Goal: Task Accomplishment & Management: Manage account settings

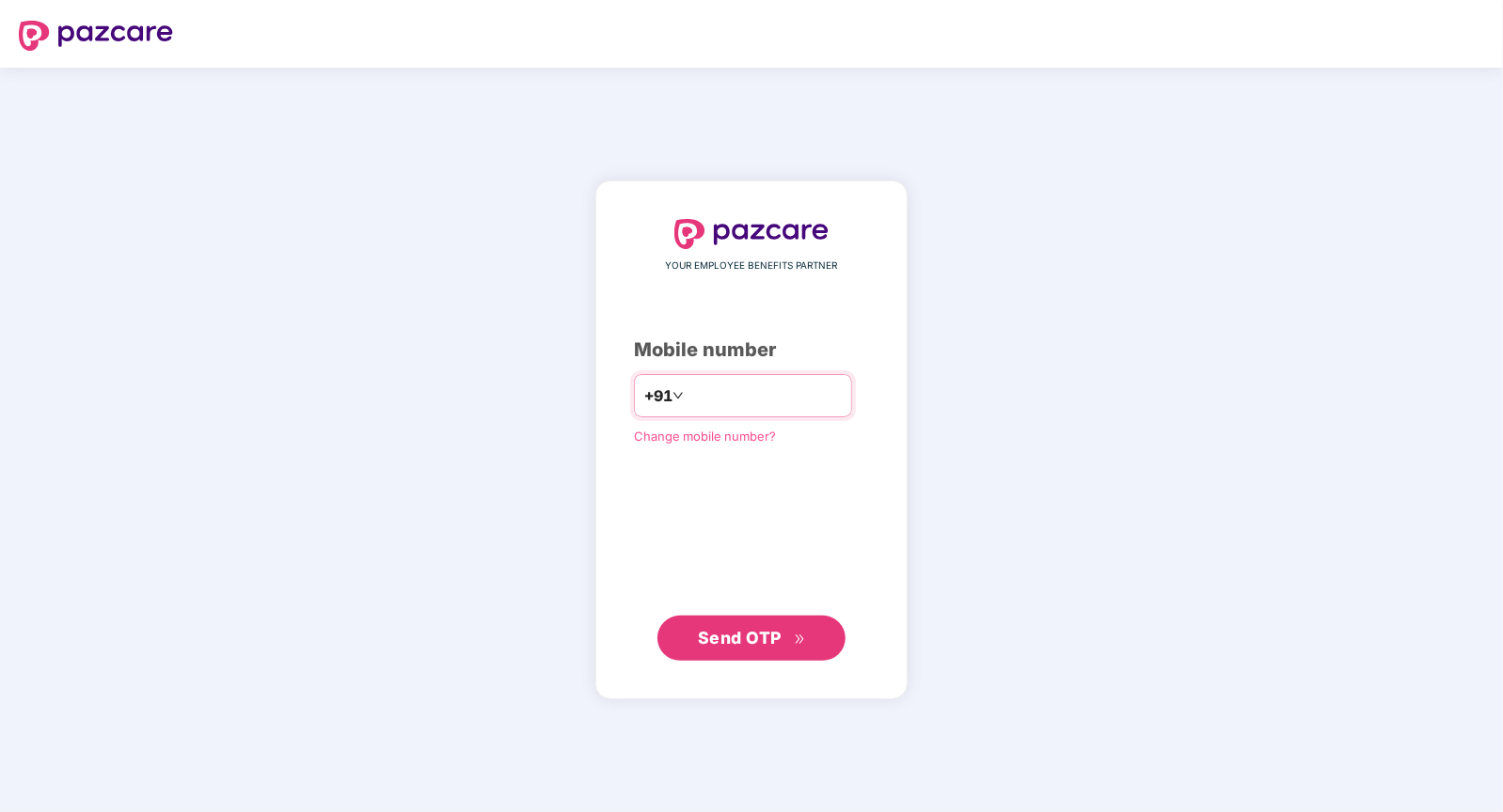
type input "**********"
click at [771, 633] on span "Send OTP" at bounding box center [740, 638] width 84 height 19
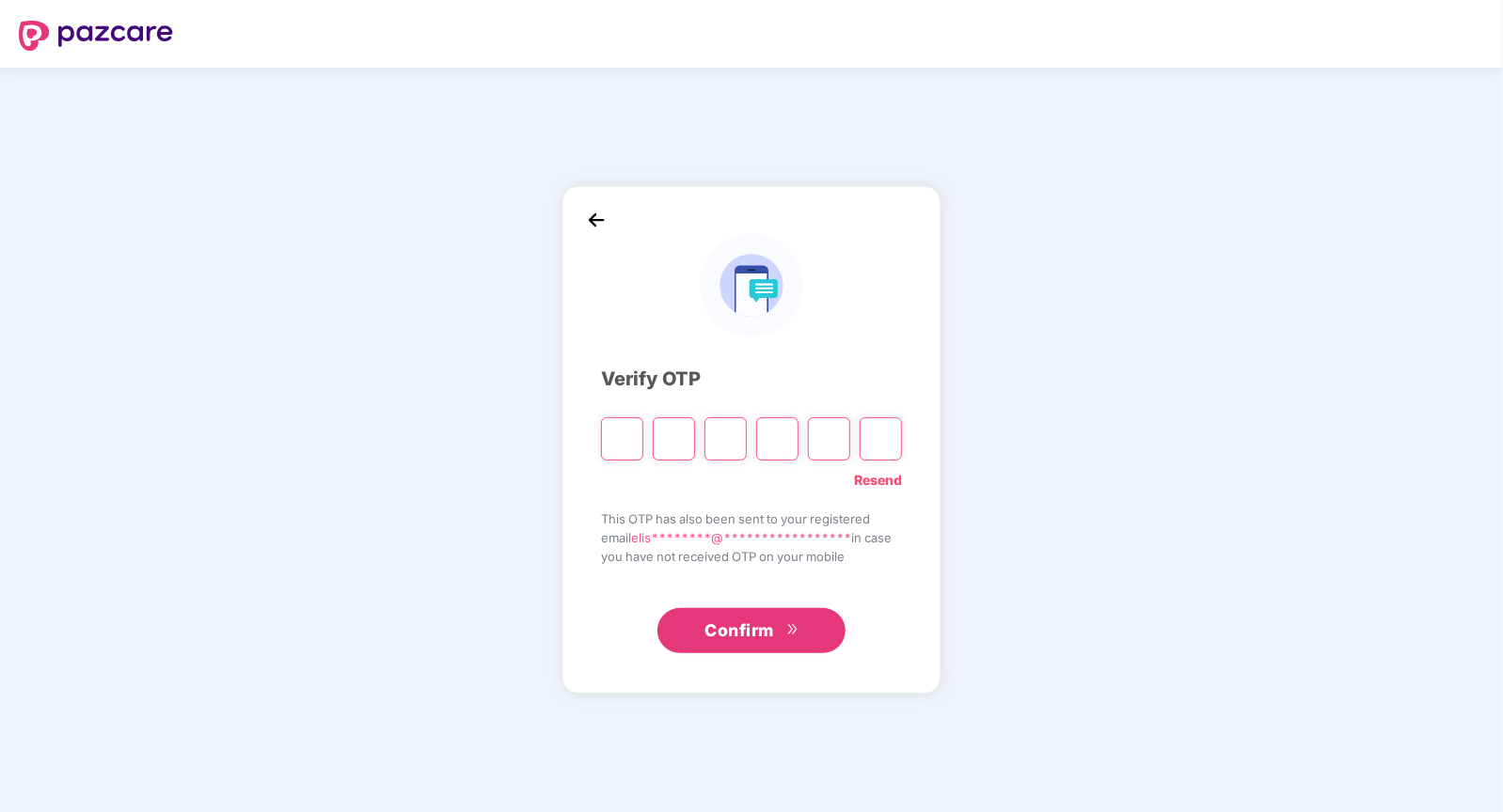
type input "*"
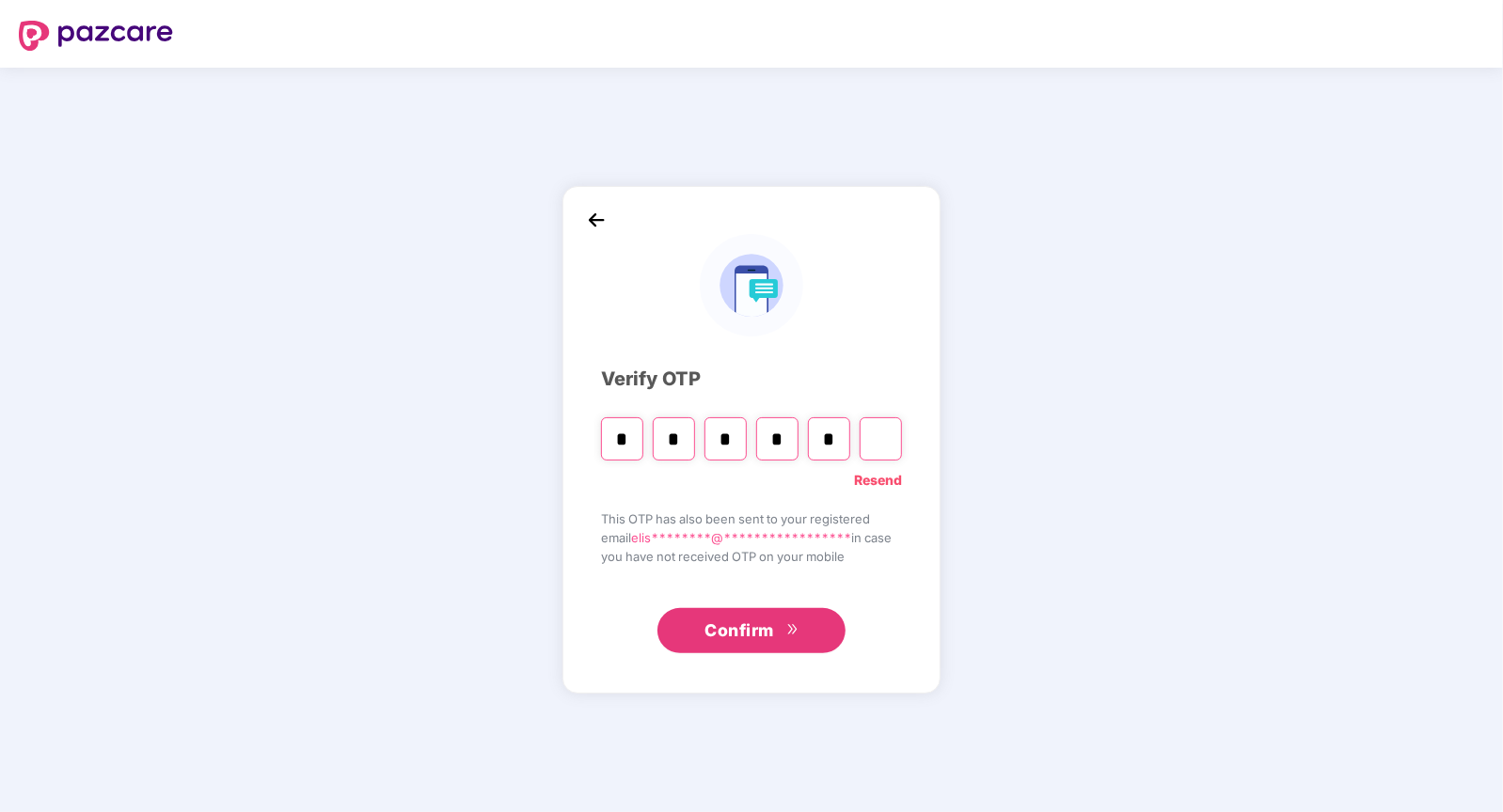
type input "*"
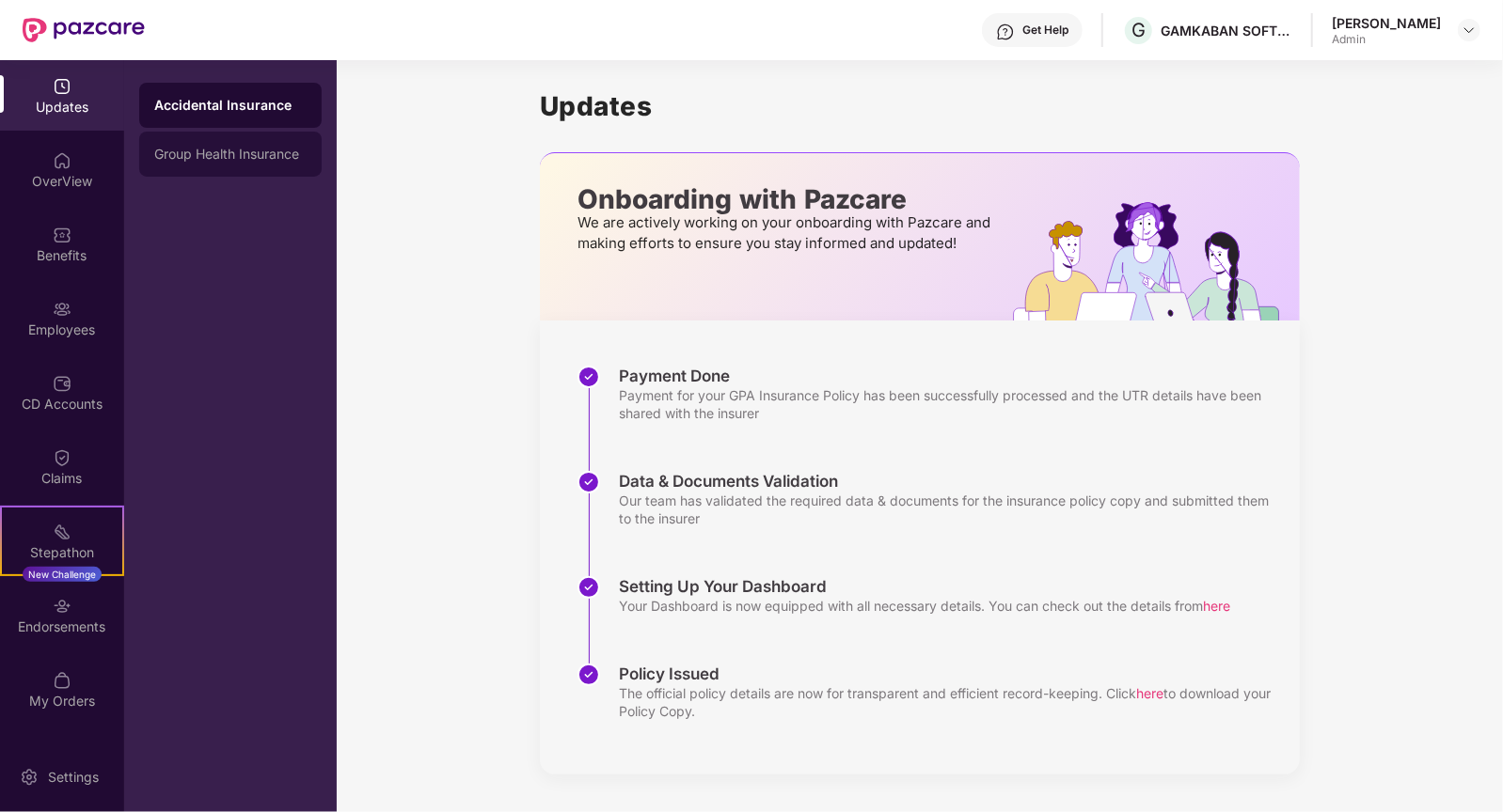
click at [257, 155] on div "Group Health Insurance" at bounding box center [231, 155] width 153 height 15
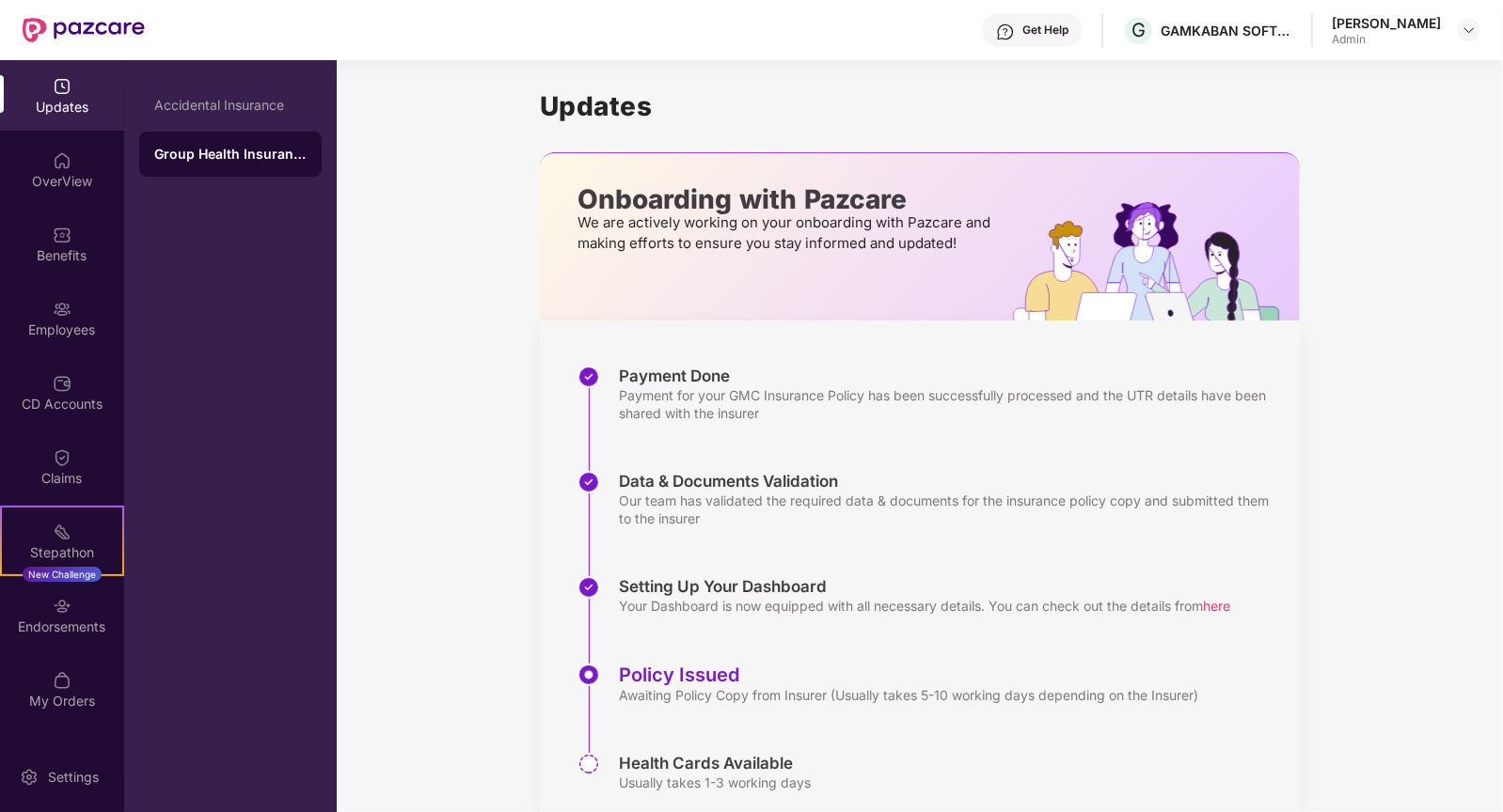
scroll to position [63, 0]
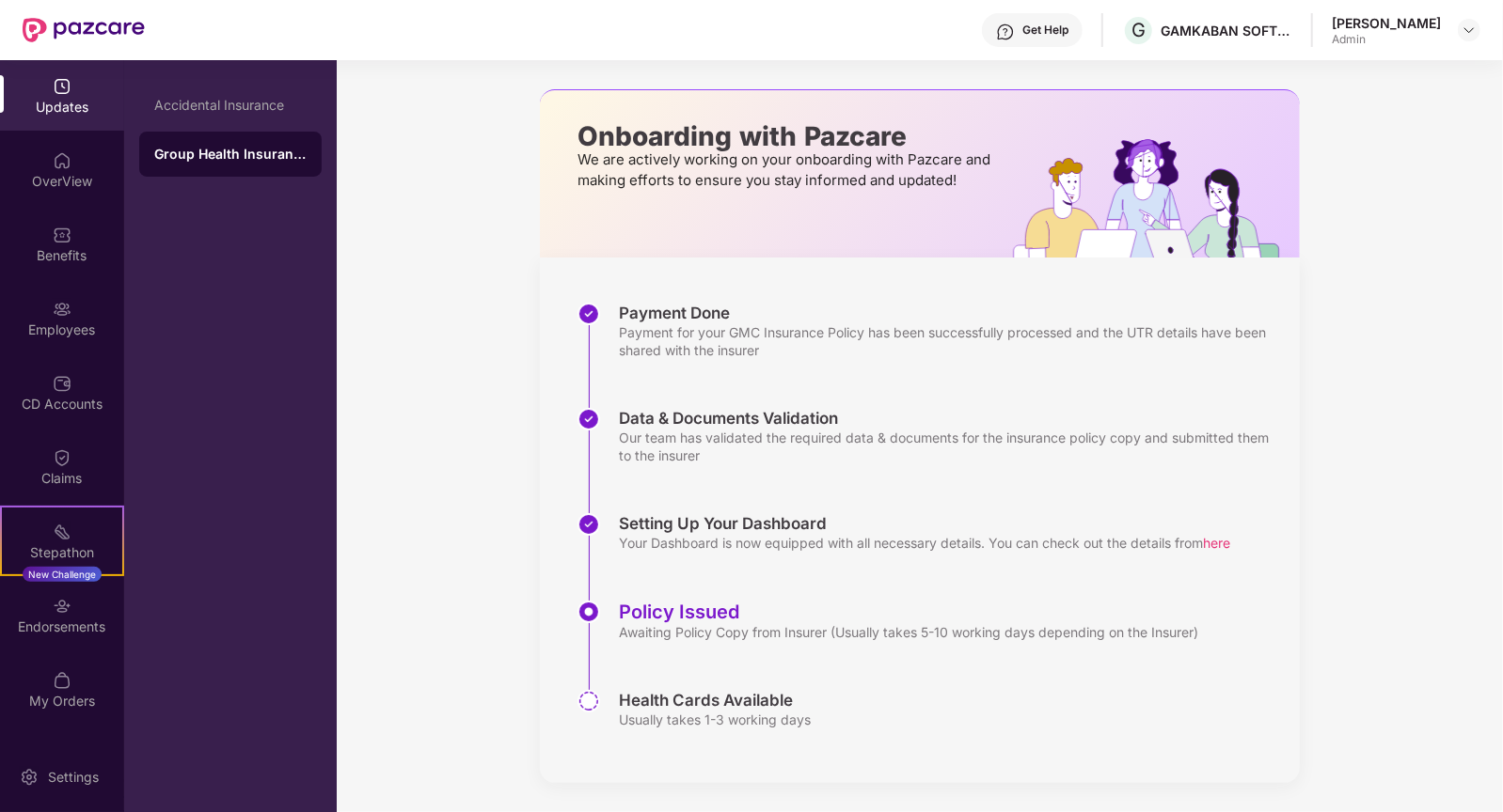
click at [666, 690] on div "Health Cards Available" at bounding box center [715, 700] width 192 height 20
drag, startPoint x: 620, startPoint y: 633, endPoint x: 1169, endPoint y: 637, distance: 549.0
click at [1169, 637] on div "Awaiting Policy Copy from Insurer (Usually takes 5-10 working days depending on…" at bounding box center [908, 632] width 579 height 17
drag, startPoint x: 624, startPoint y: 631, endPoint x: 918, endPoint y: 663, distance: 295.7
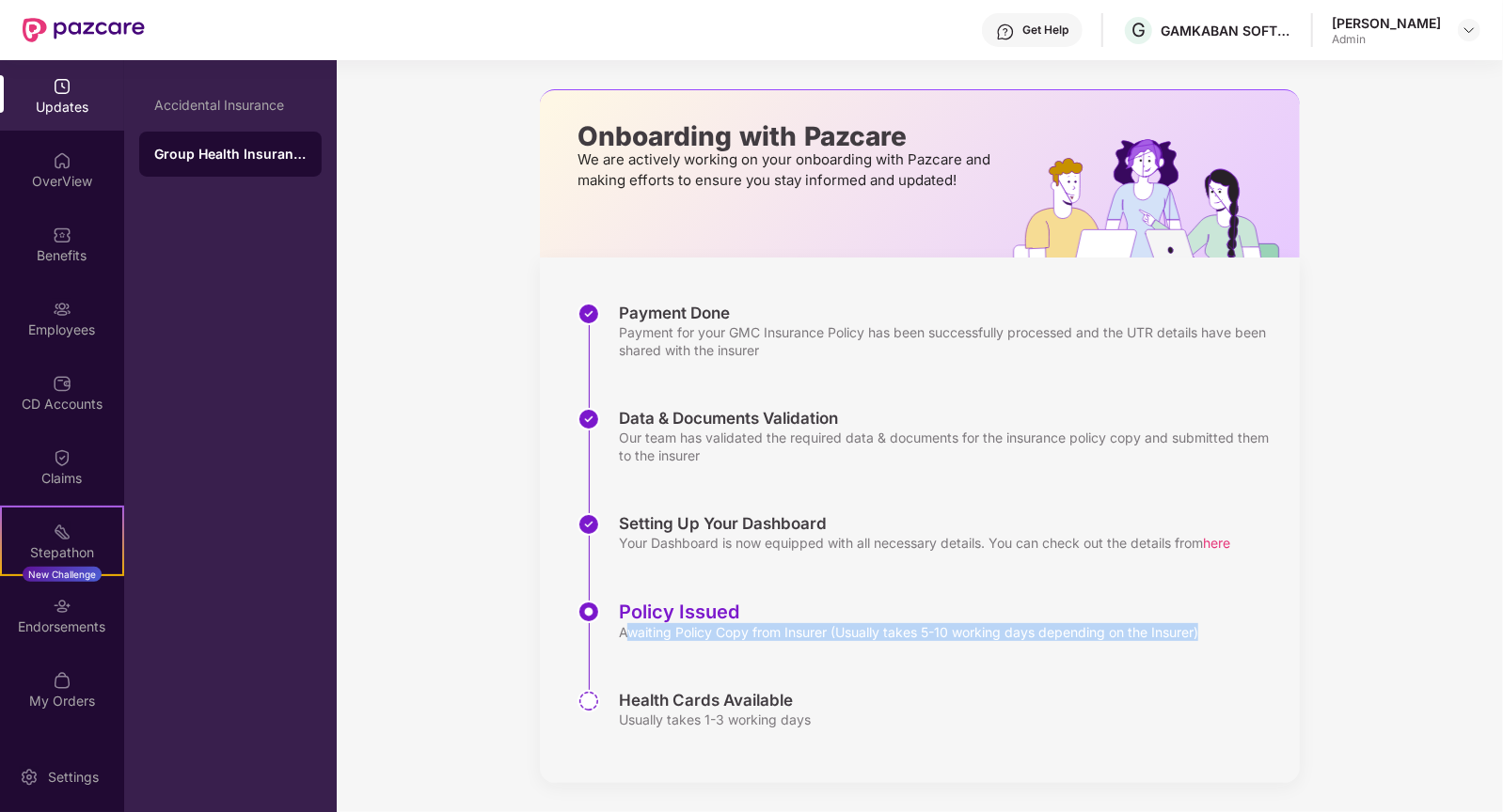
click at [918, 664] on div "Policy Issued Awaiting Policy Copy from Insurer (Usually takes 5-10 working day…" at bounding box center [938, 646] width 722 height 89
click at [963, 639] on div "Awaiting Policy Copy from Insurer (Usually takes 5-10 working days depending on…" at bounding box center [908, 632] width 579 height 17
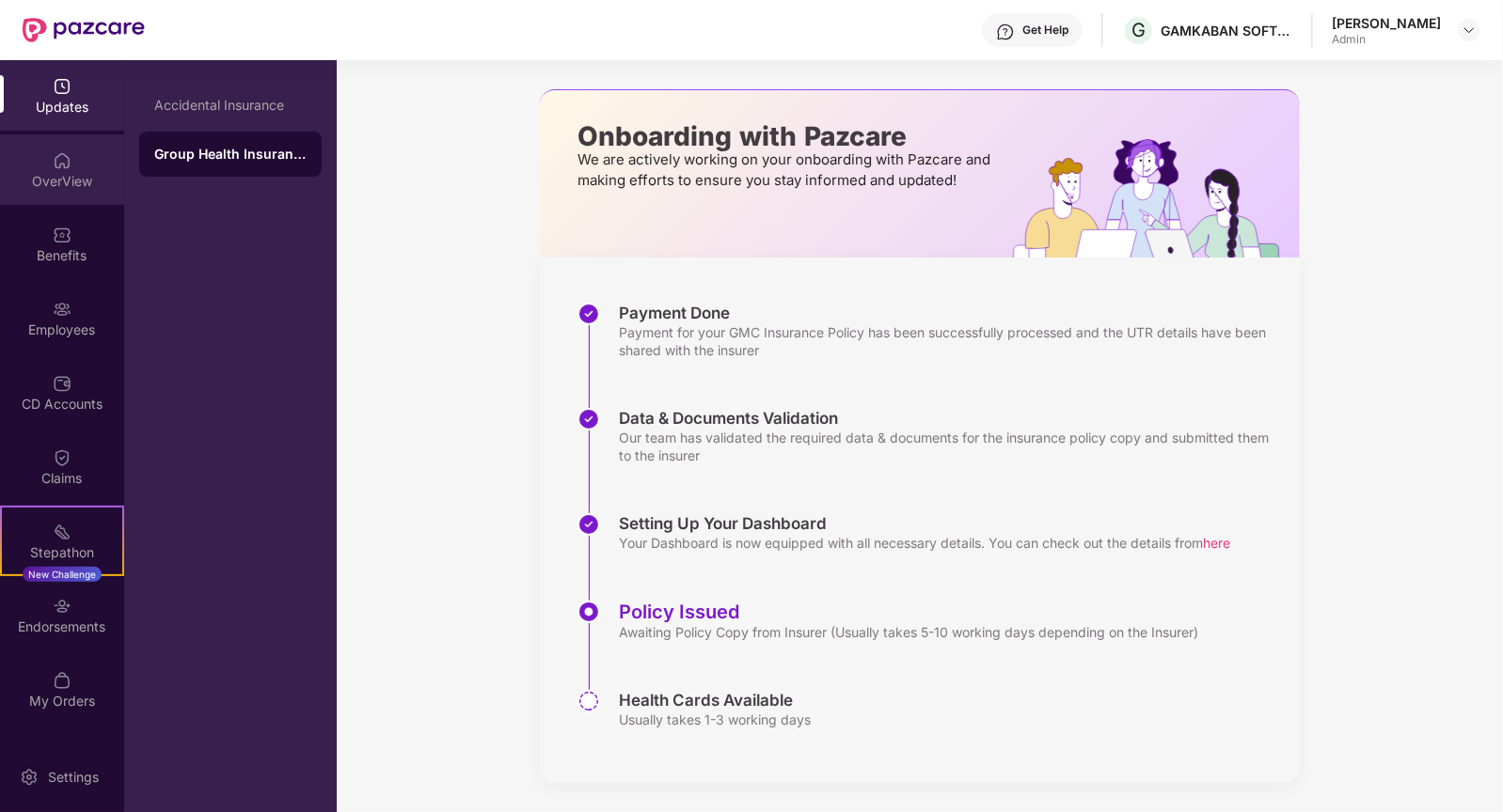
click at [99, 185] on div "OverView" at bounding box center [62, 181] width 124 height 18
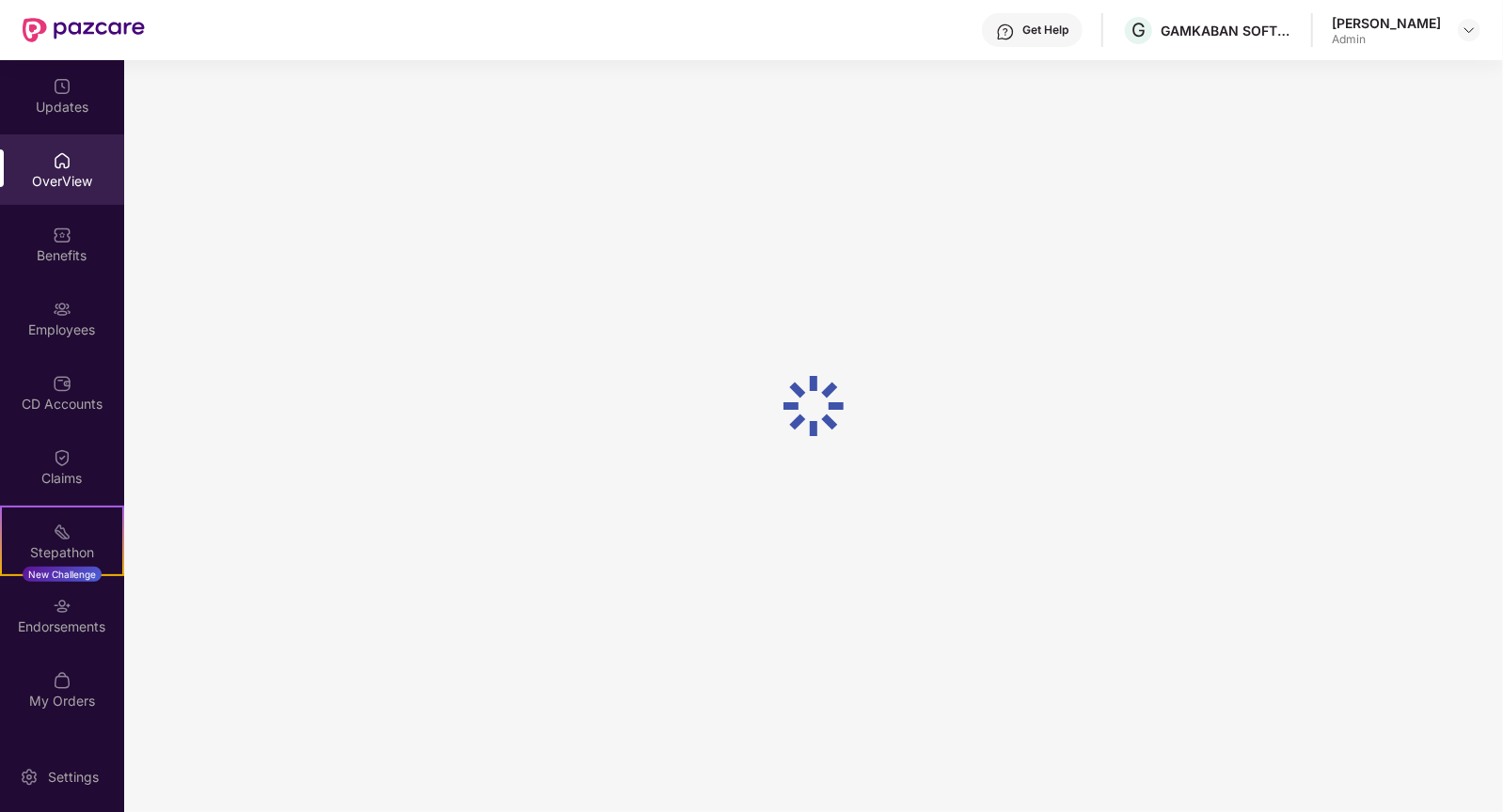
scroll to position [59, 0]
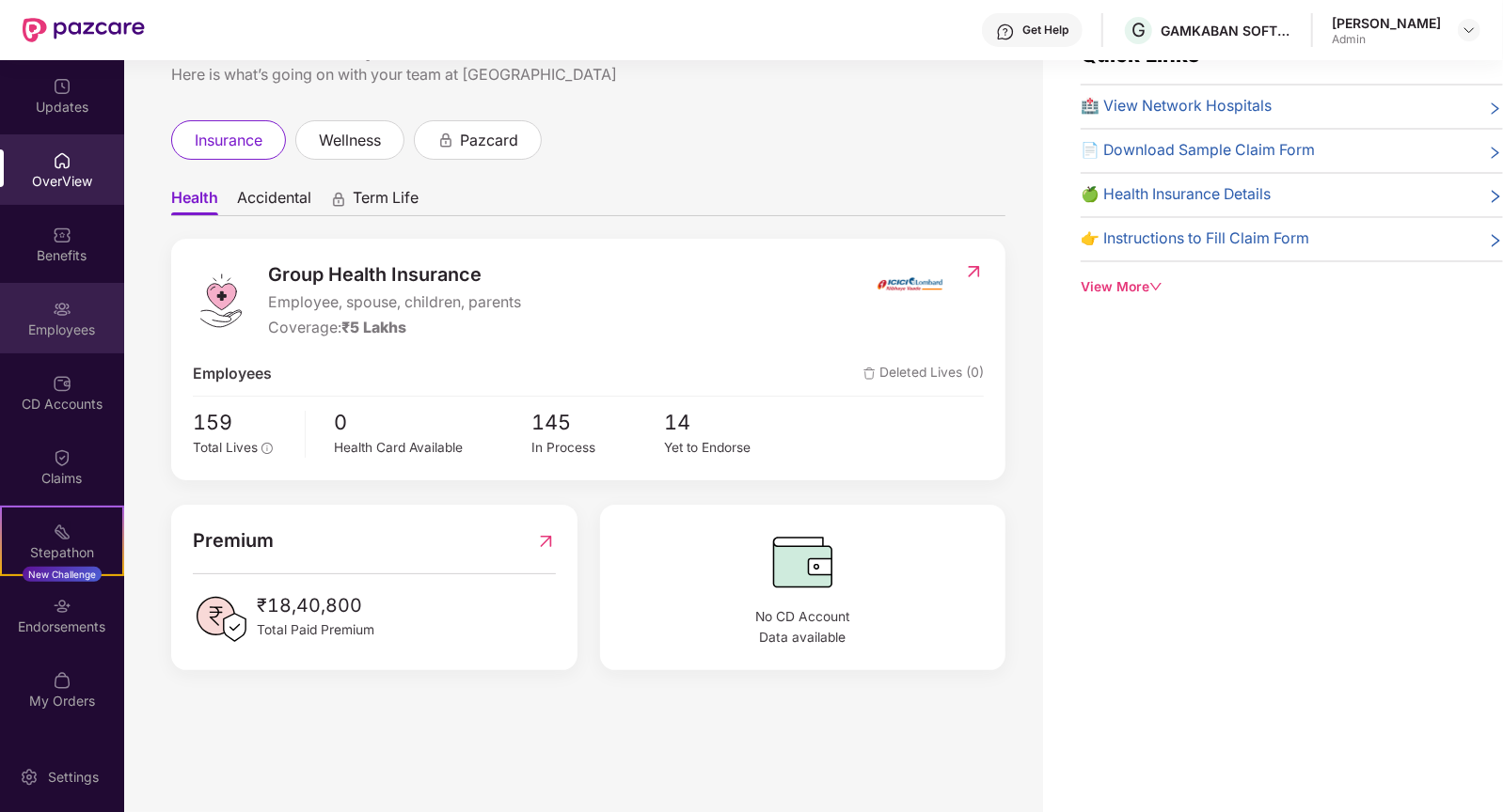
click at [85, 321] on div "Employees" at bounding box center [62, 330] width 124 height 18
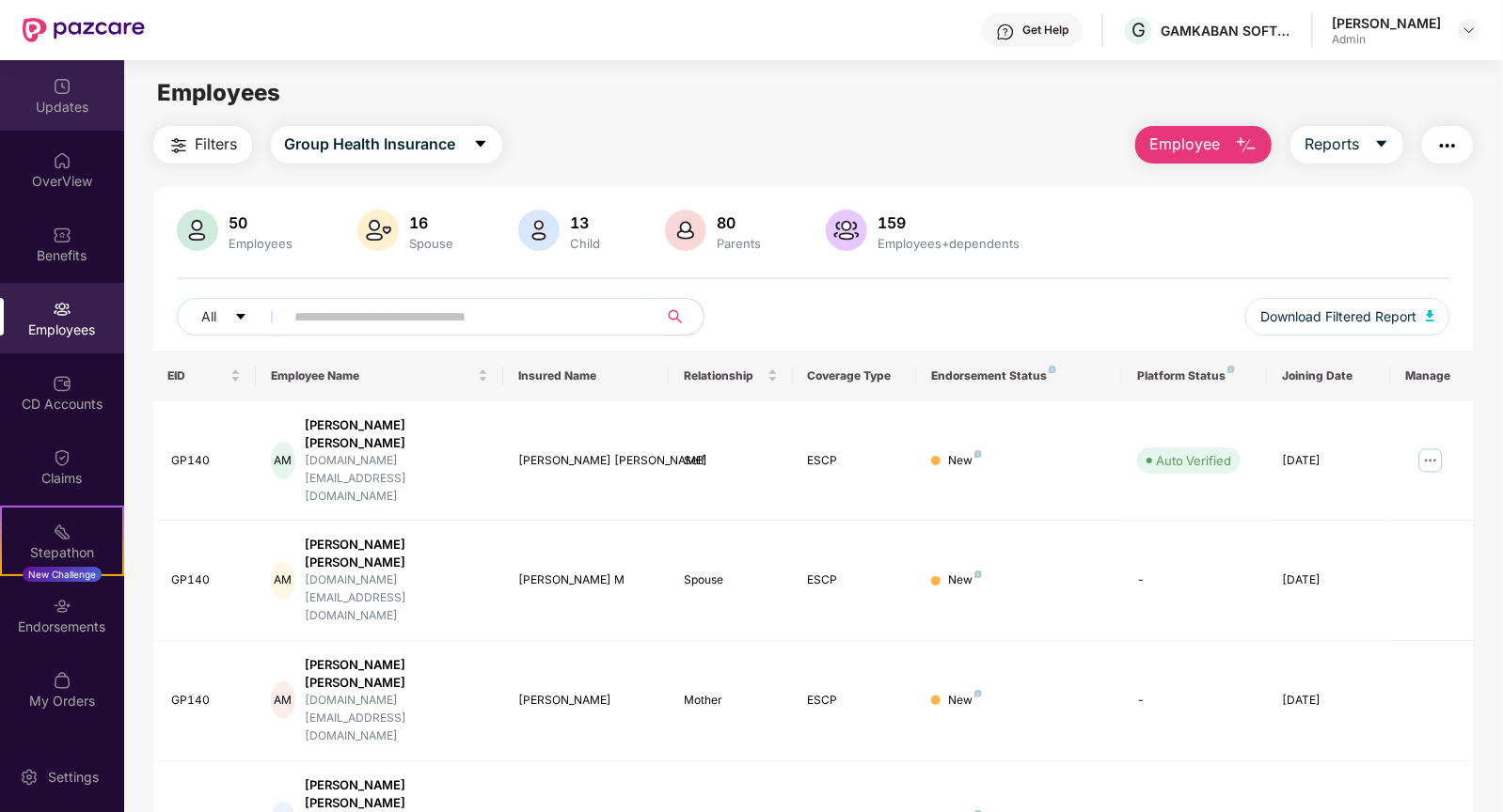
click at [71, 73] on div "Updates" at bounding box center [62, 95] width 124 height 71
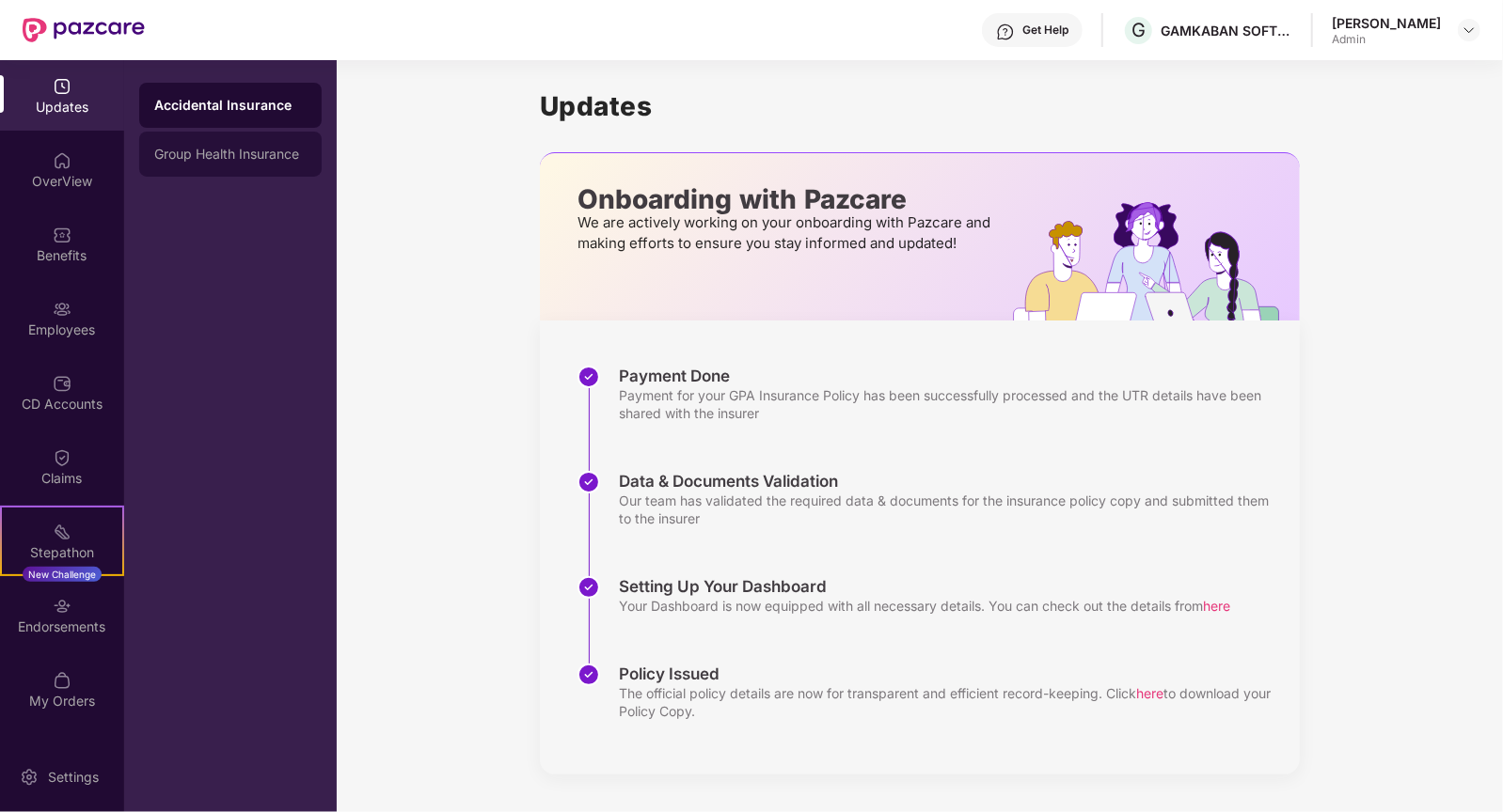
click at [181, 155] on div "Group Health Insurance" at bounding box center [231, 155] width 153 height 15
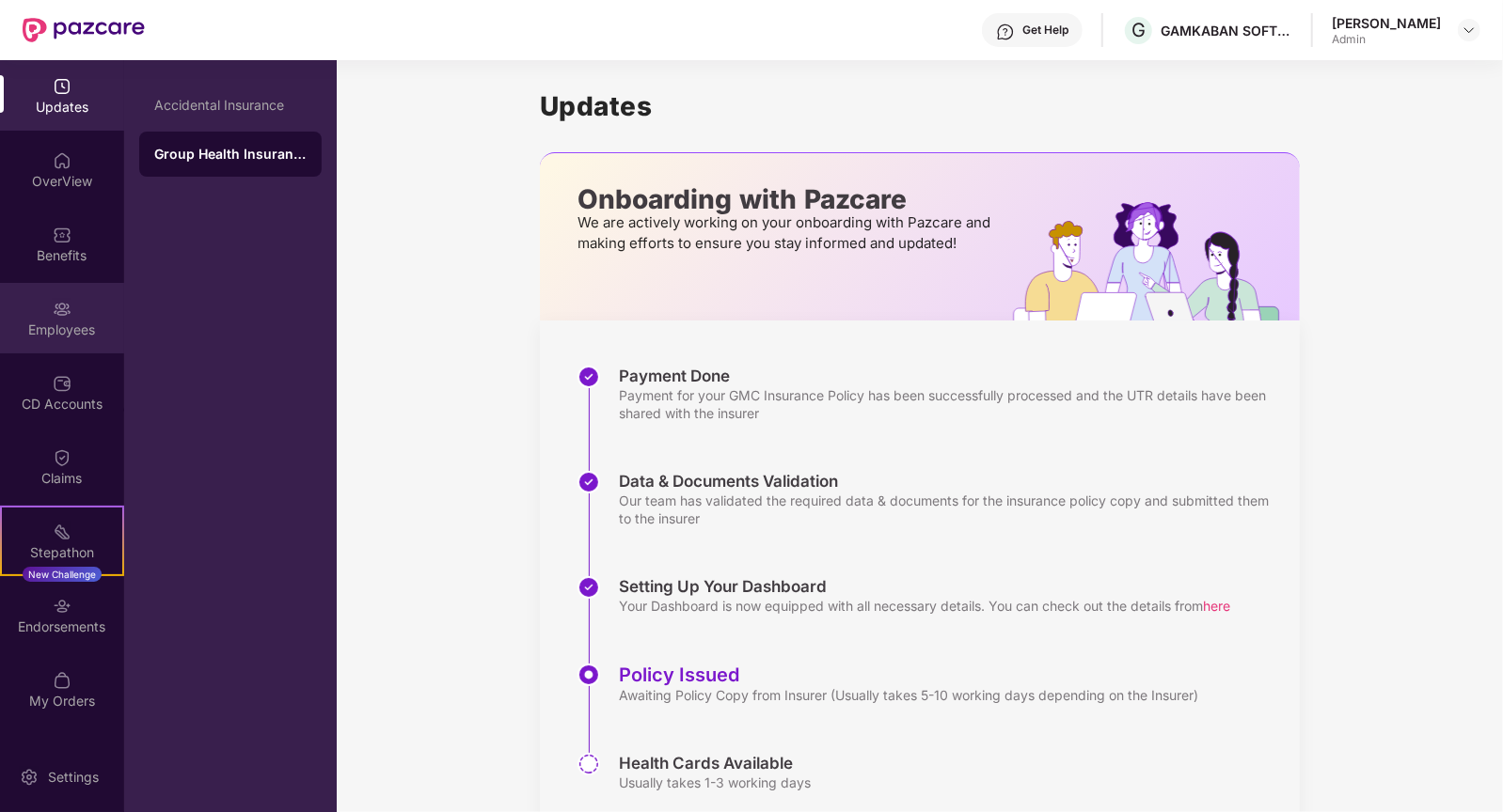
click at [69, 337] on div "Employees" at bounding box center [62, 330] width 124 height 18
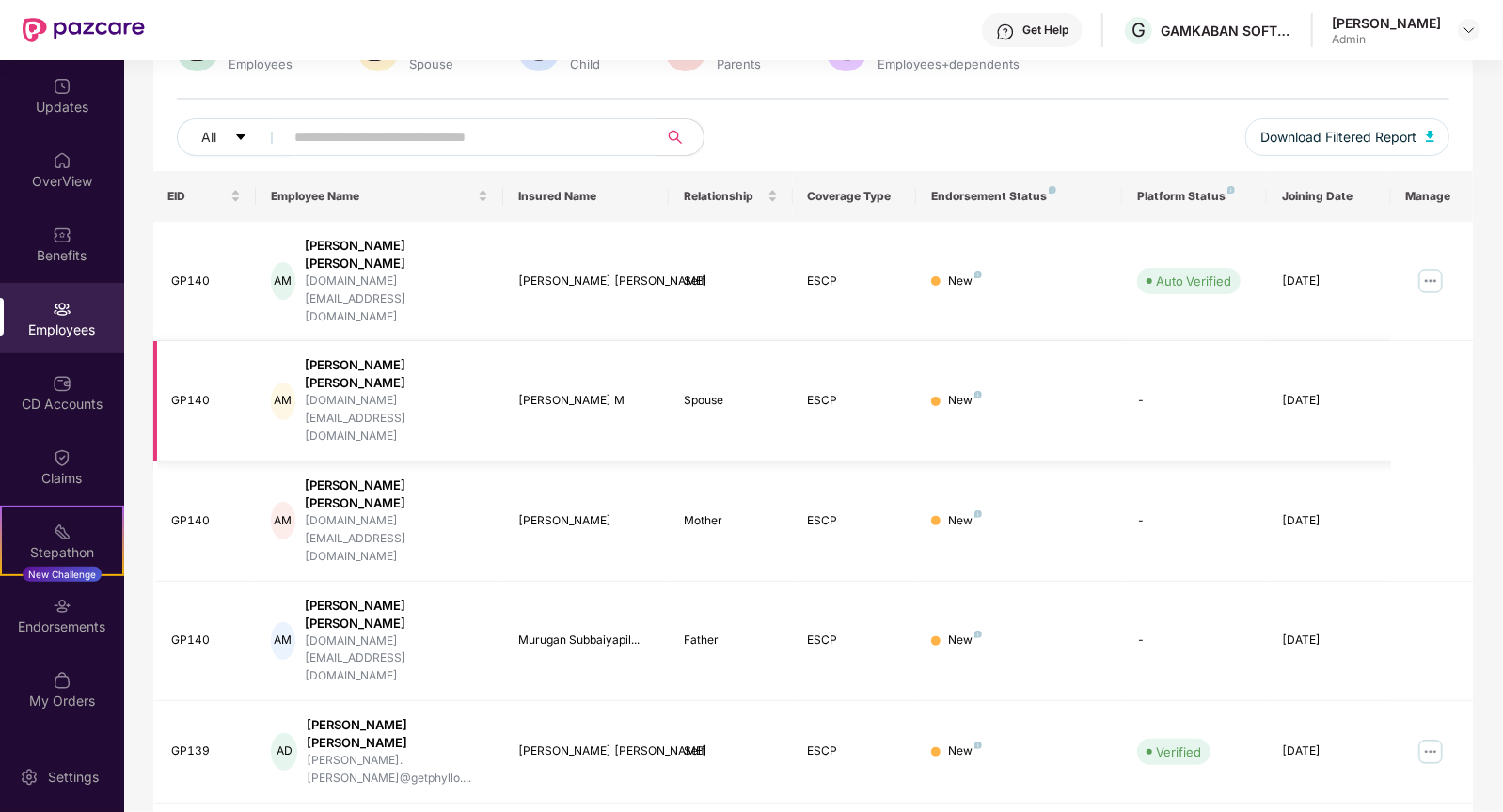
scroll to position [336, 0]
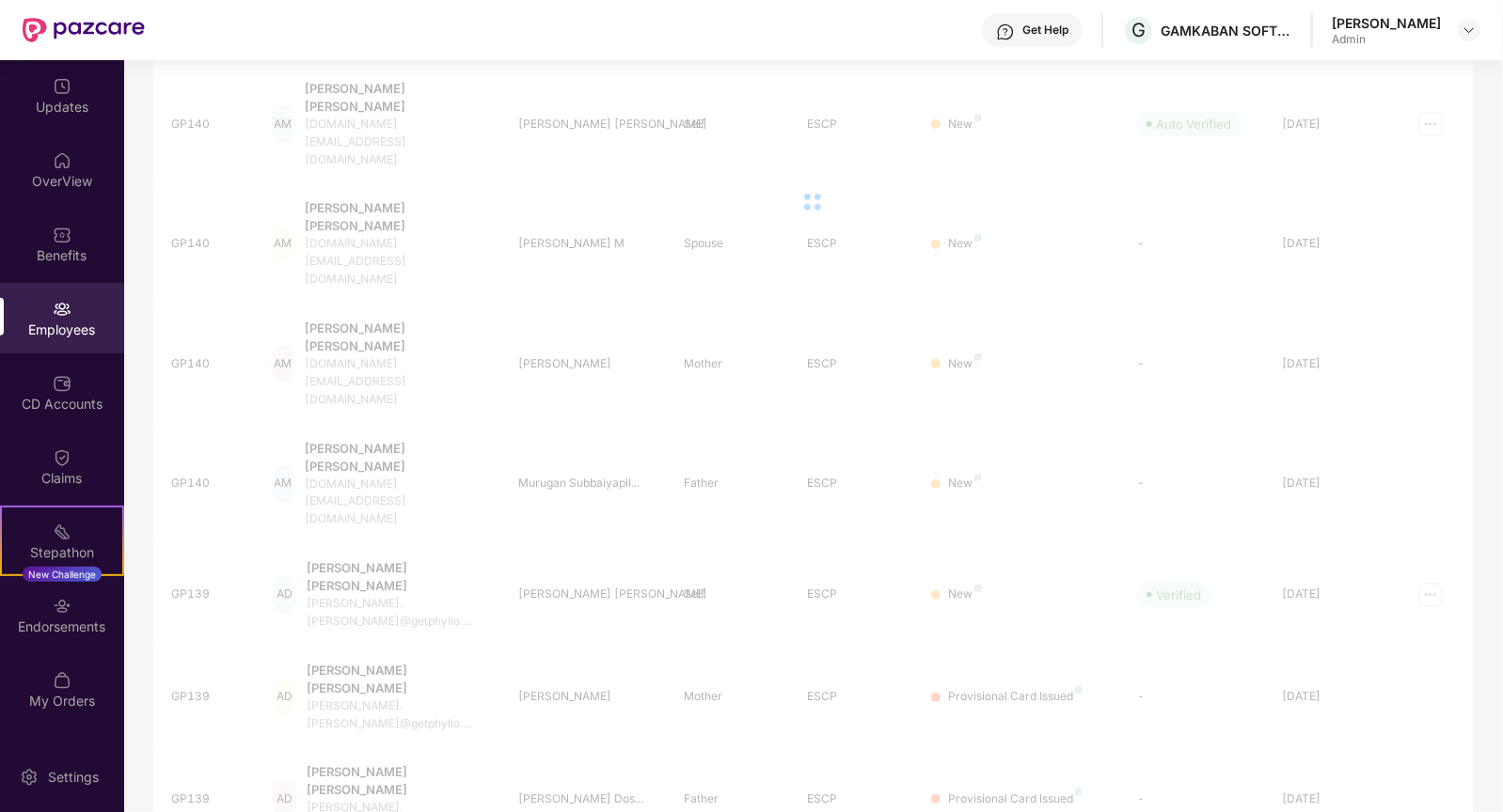
scroll to position [269, 0]
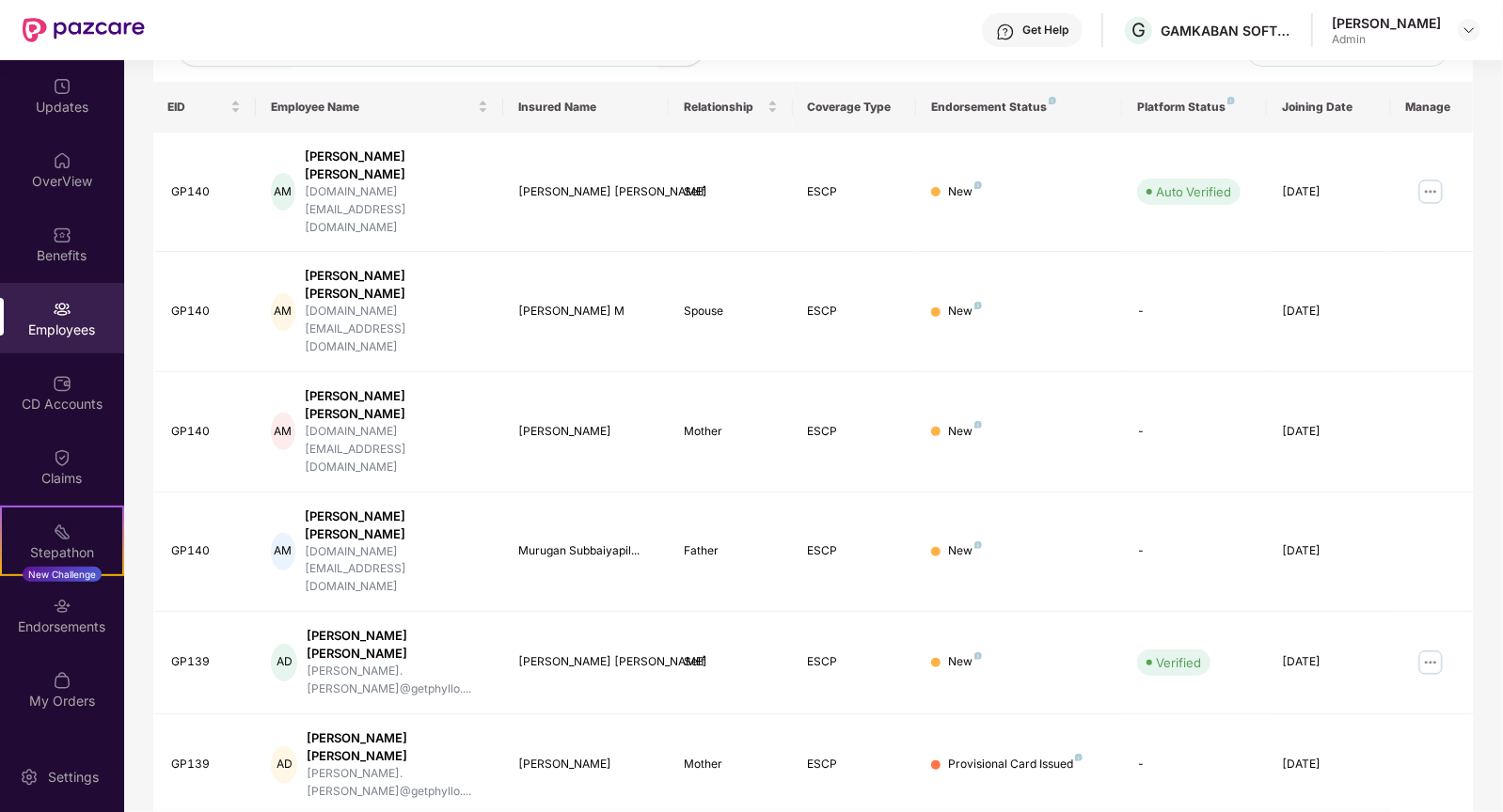
scroll to position [336, 0]
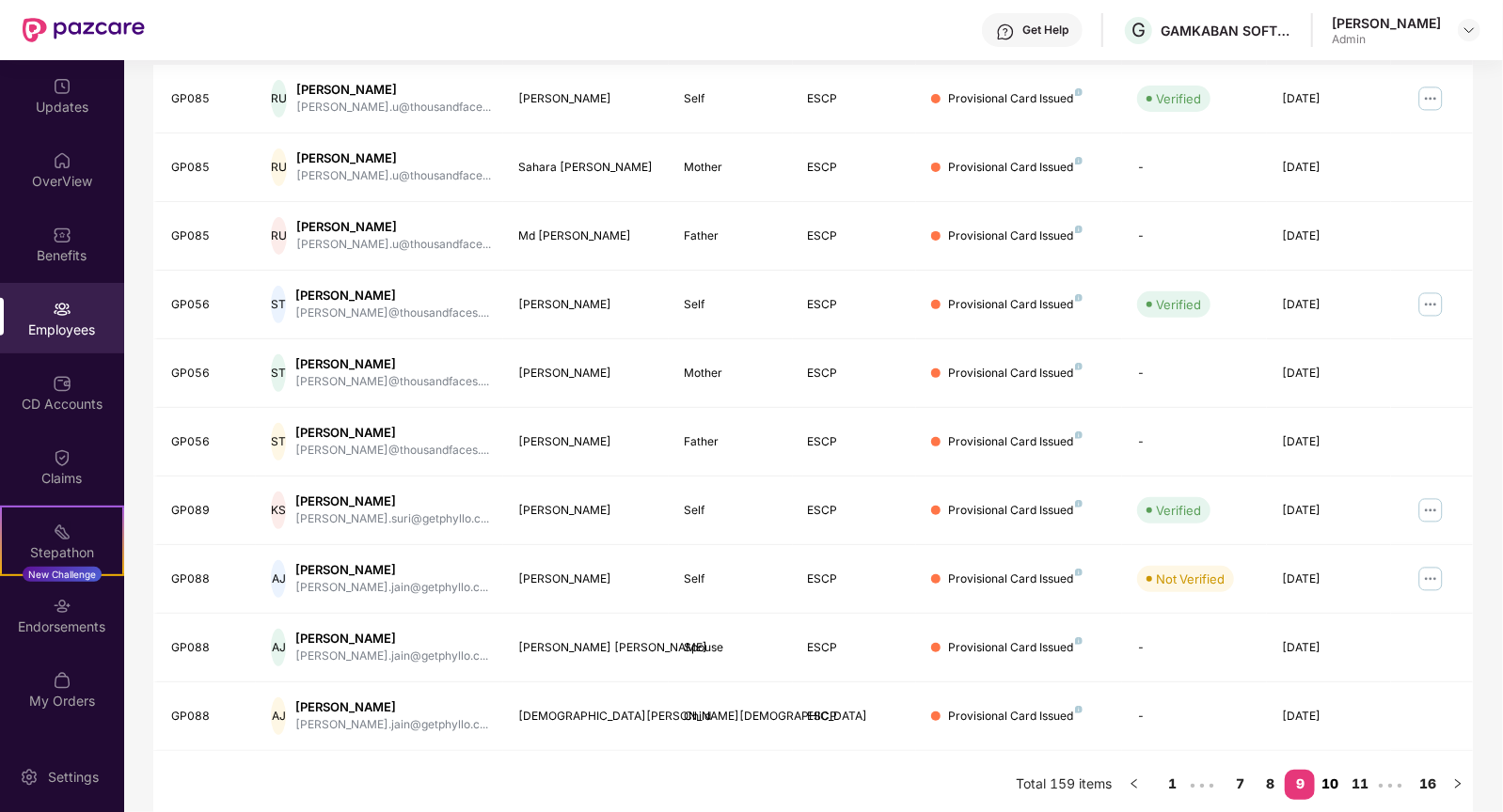
click at [1325, 780] on link "10" at bounding box center [1330, 784] width 30 height 28
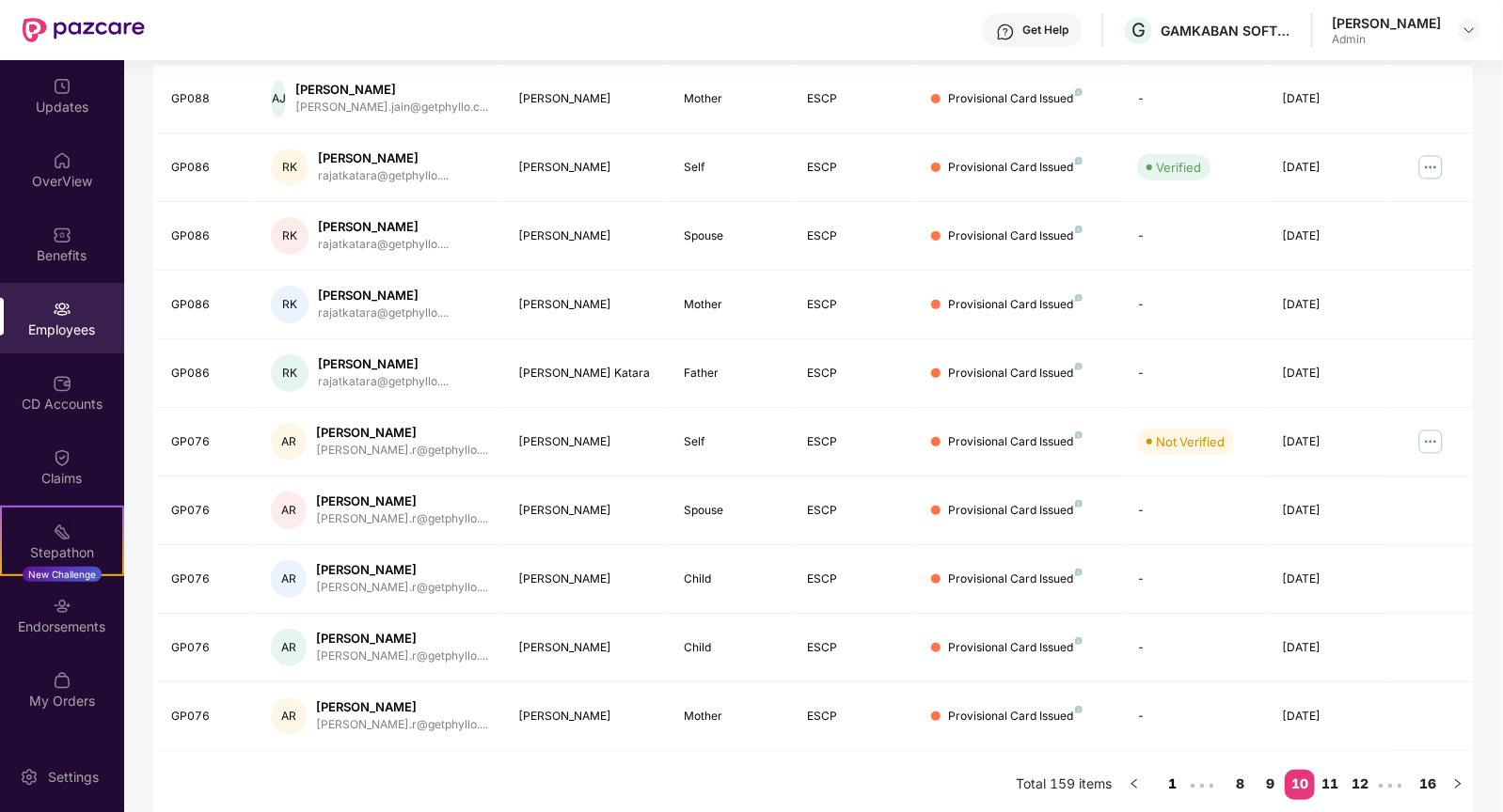
click at [1177, 779] on link "1" at bounding box center [1171, 784] width 30 height 28
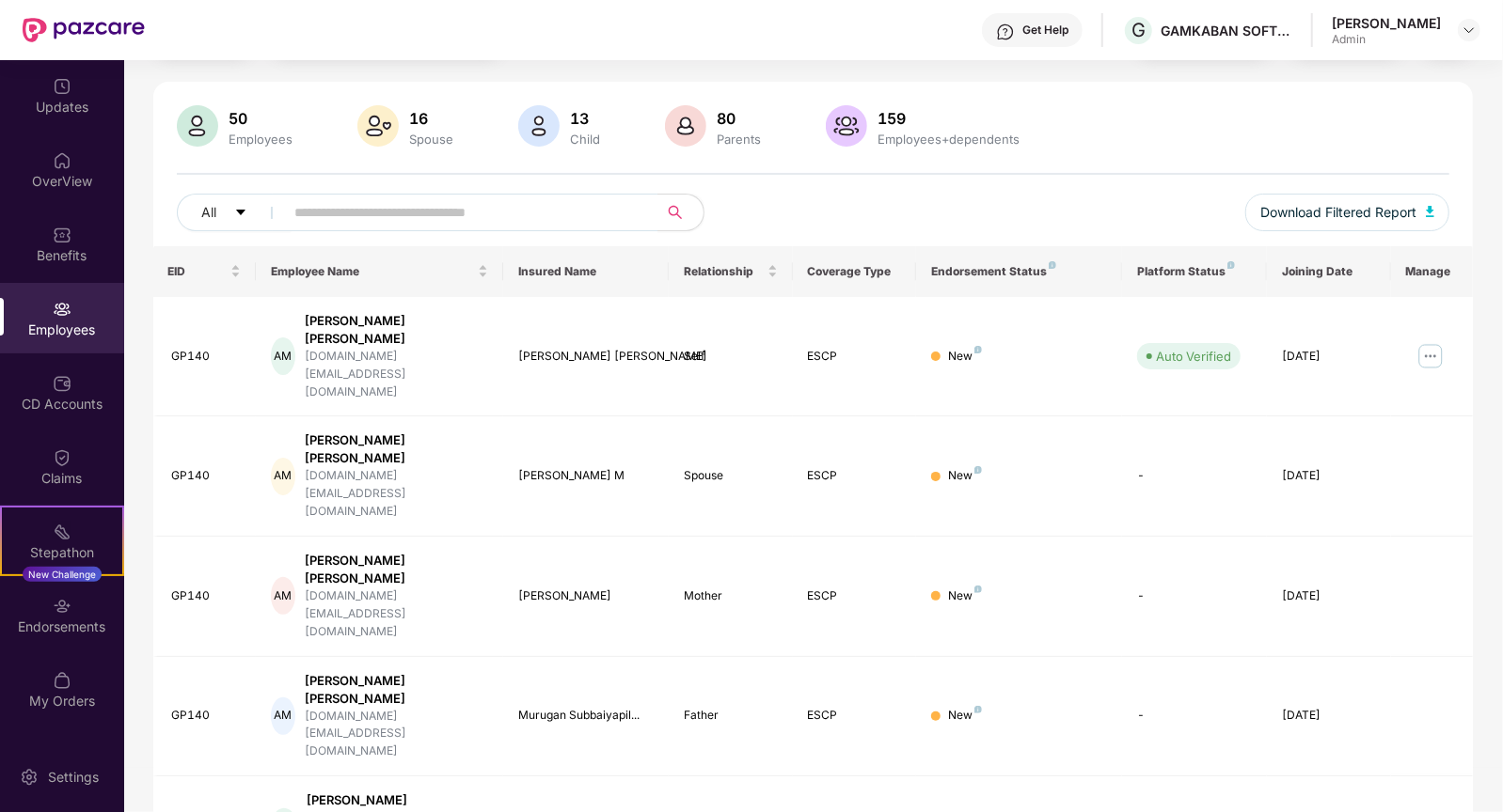
scroll to position [0, 0]
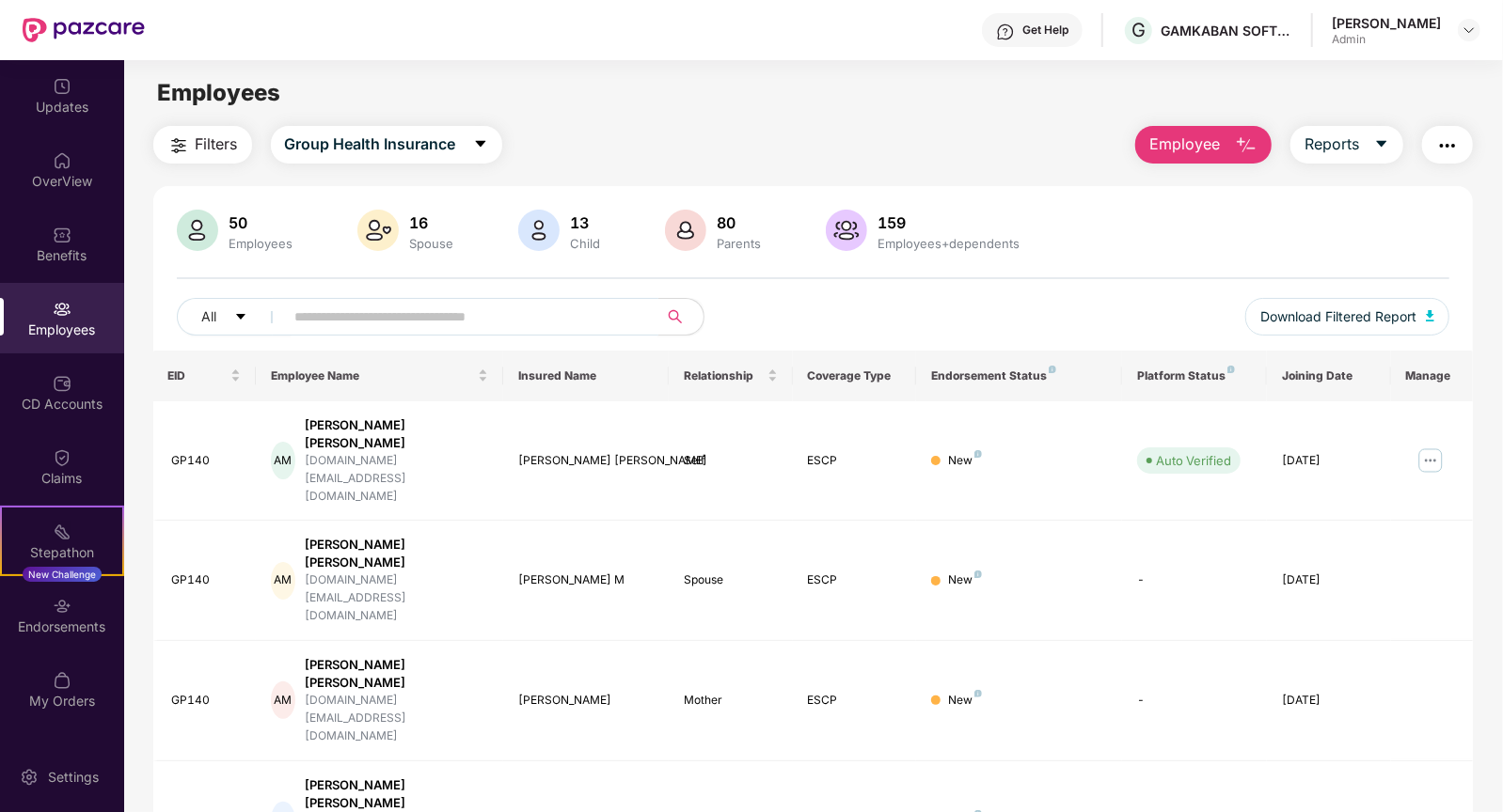
click at [422, 311] on input "text" at bounding box center [463, 316] width 338 height 28
click at [585, 115] on main "Employees Filters Group Health Insurance Employee Reports 50 Employees 16 Spous…" at bounding box center [812, 466] width 1378 height 812
click at [891, 137] on div "Filters Group Health Insurance Employee Reports" at bounding box center [814, 144] width 1321 height 38
click at [74, 117] on div "Updates" at bounding box center [62, 95] width 124 height 71
